Goal: Task Accomplishment & Management: Manage account settings

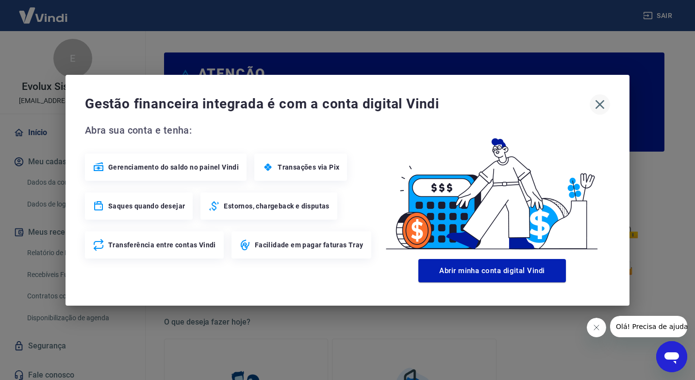
drag, startPoint x: 600, startPoint y: 100, endPoint x: 597, endPoint y: 108, distance: 8.5
click at [600, 101] on icon "button" at bounding box center [601, 105] width 16 height 16
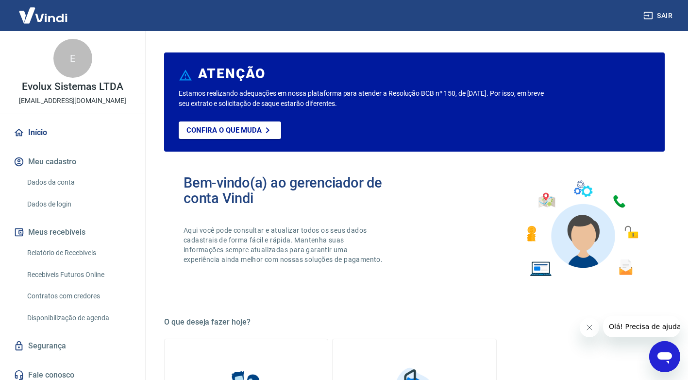
click at [79, 249] on link "Relatório de Recebíveis" at bounding box center [78, 253] width 110 height 20
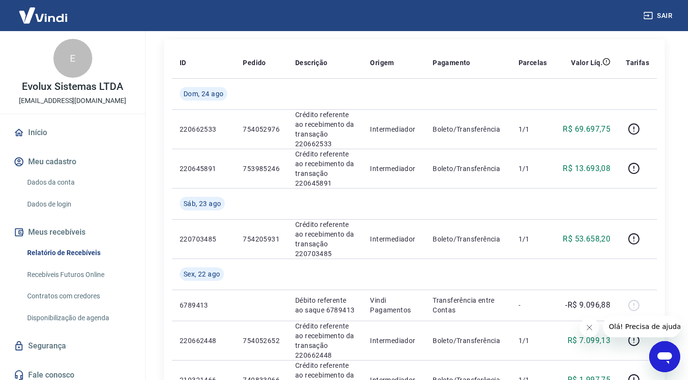
scroll to position [97, 0]
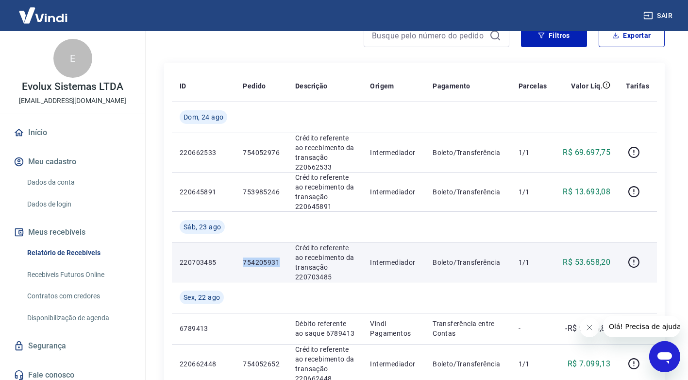
drag, startPoint x: 242, startPoint y: 262, endPoint x: 283, endPoint y: 269, distance: 41.3
click at [283, 269] on td "754205931" at bounding box center [261, 261] width 52 height 39
copy p "754205931"
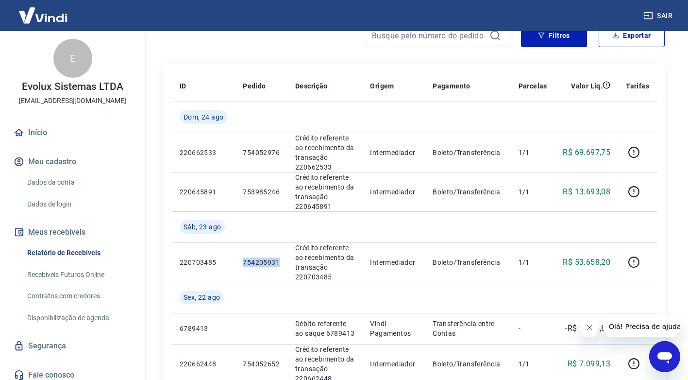
click at [35, 130] on link "Início" at bounding box center [73, 132] width 122 height 21
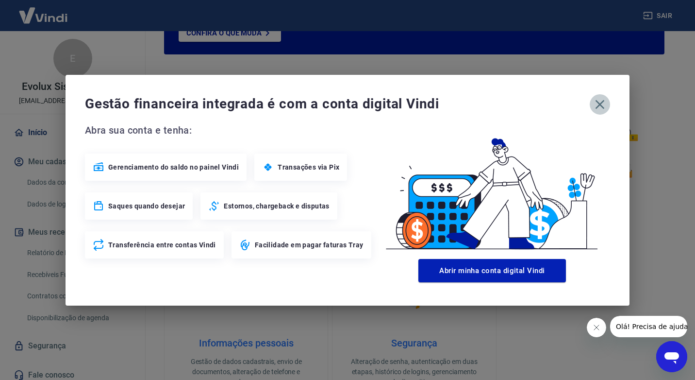
click at [604, 106] on icon "button" at bounding box center [601, 105] width 16 height 16
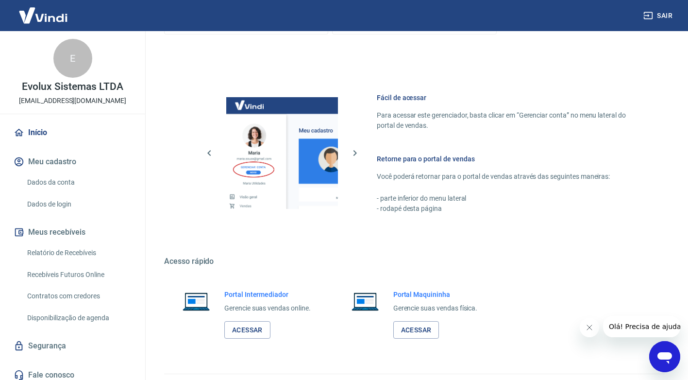
scroll to position [497, 0]
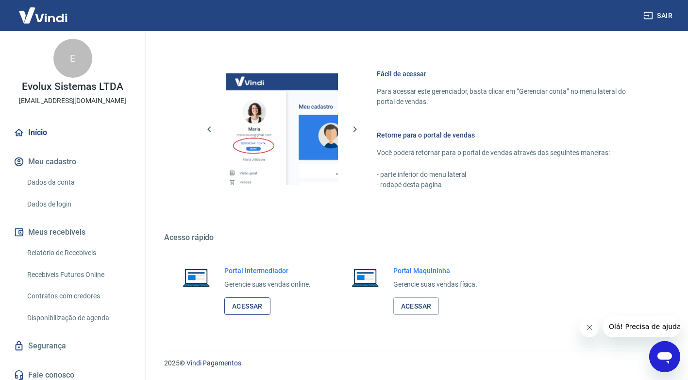
click at [234, 309] on link "Acessar" at bounding box center [247, 306] width 46 height 18
click at [56, 251] on link "Relatório de Recebíveis" at bounding box center [78, 253] width 110 height 20
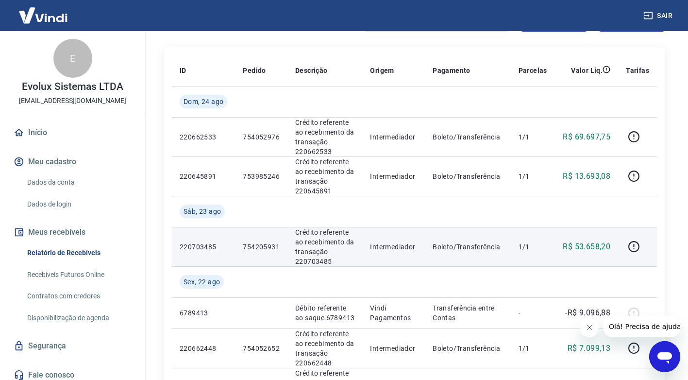
scroll to position [146, 0]
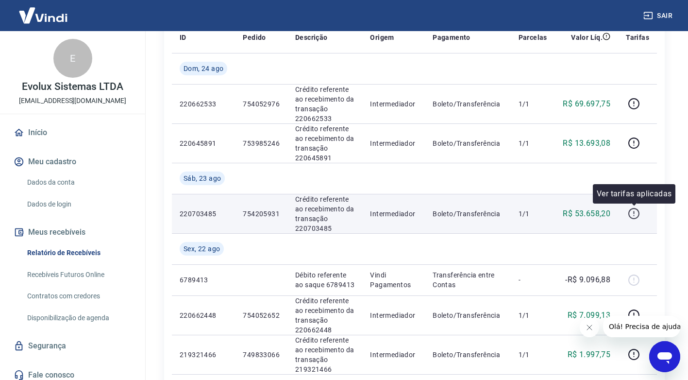
click at [630, 213] on icon "button" at bounding box center [634, 213] width 12 height 12
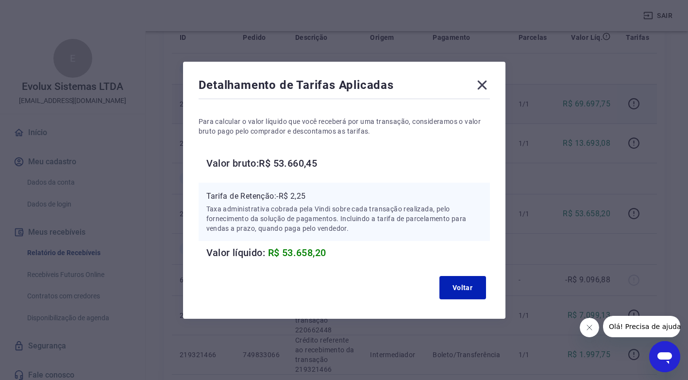
click at [487, 85] on icon at bounding box center [482, 85] width 16 height 16
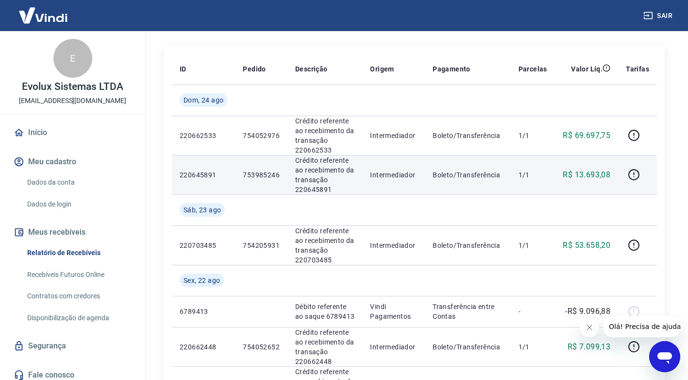
scroll to position [97, 0]
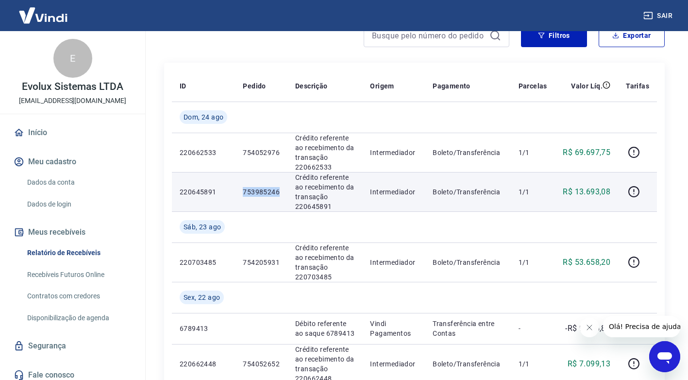
drag, startPoint x: 278, startPoint y: 189, endPoint x: 243, endPoint y: 182, distance: 35.7
click at [243, 182] on td "753985246" at bounding box center [261, 191] width 52 height 39
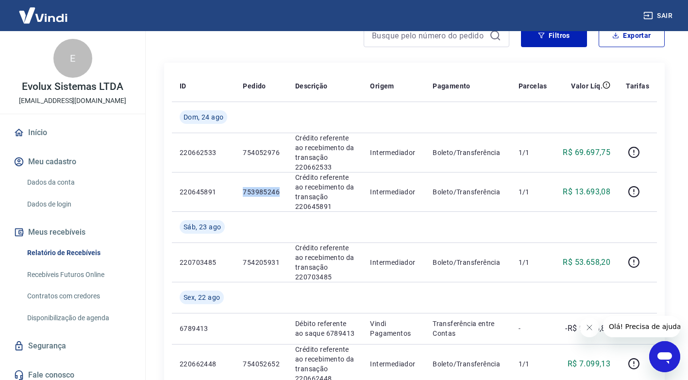
copy p "753985246"
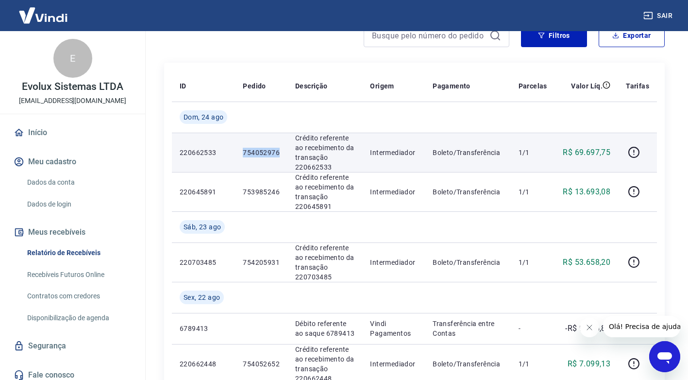
drag, startPoint x: 244, startPoint y: 152, endPoint x: 284, endPoint y: 157, distance: 39.6
click at [284, 157] on td "754052976" at bounding box center [261, 152] width 52 height 39
copy p "754052976"
click at [623, 148] on td at bounding box center [637, 152] width 39 height 39
click at [628, 149] on button "button" at bounding box center [634, 153] width 16 height 16
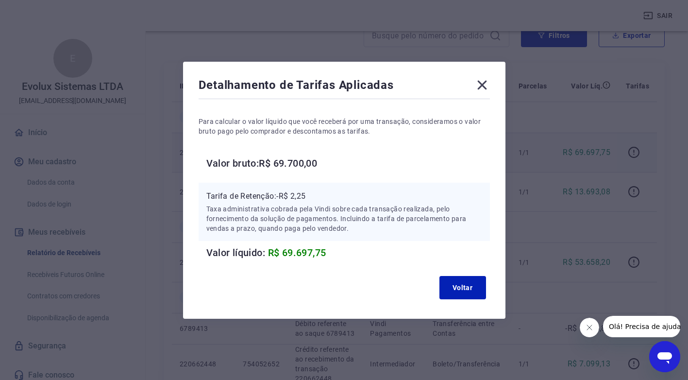
click at [481, 85] on icon at bounding box center [482, 85] width 16 height 16
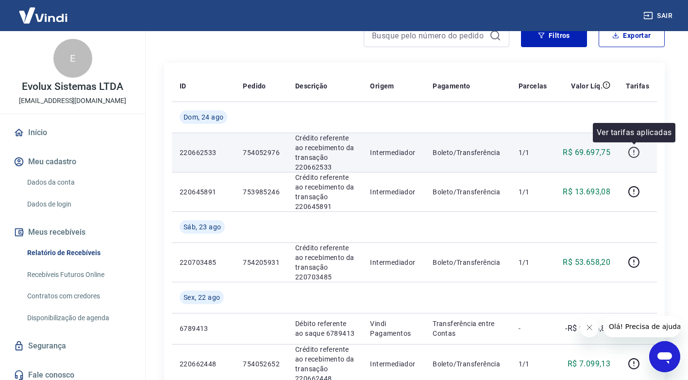
click at [639, 154] on icon "button" at bounding box center [633, 152] width 11 height 11
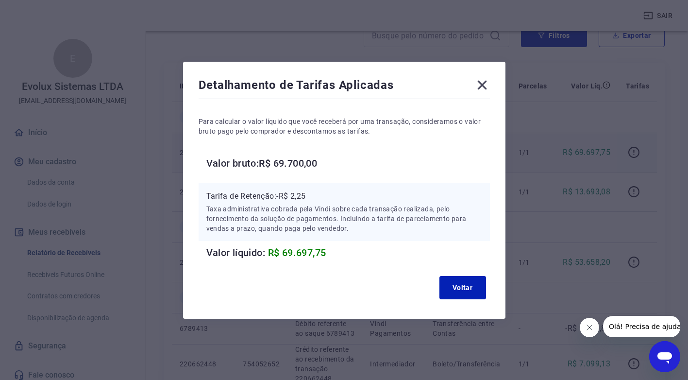
click at [490, 85] on icon at bounding box center [482, 85] width 16 height 16
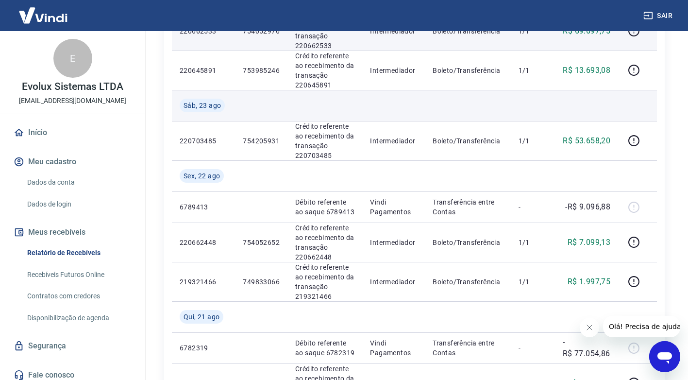
scroll to position [243, 0]
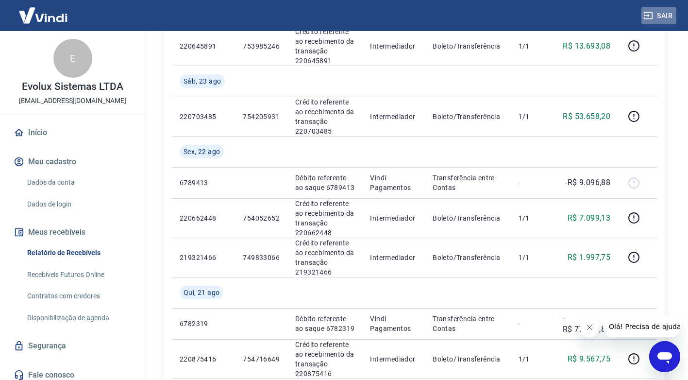
click at [669, 18] on button "Sair" at bounding box center [659, 16] width 35 height 18
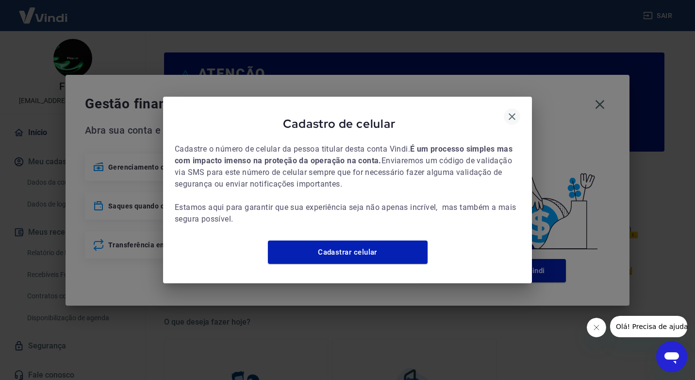
click at [511, 111] on icon "button" at bounding box center [513, 117] width 12 height 12
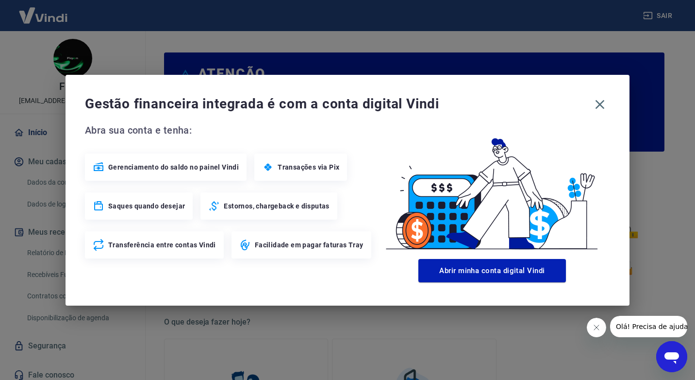
click at [611, 104] on div "Gestão financeira integrada é com a conta digital Vindi Abra sua conta e tenha:…" at bounding box center [348, 190] width 564 height 231
click at [599, 105] on icon "button" at bounding box center [600, 104] width 9 height 9
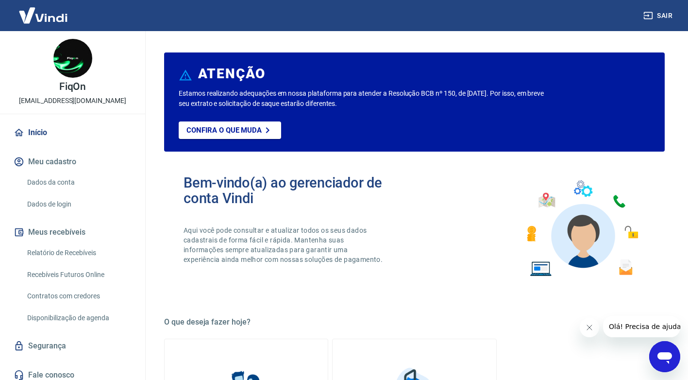
click at [89, 252] on link "Relatório de Recebíveis" at bounding box center [78, 253] width 110 height 20
